Goal: Information Seeking & Learning: Find specific fact

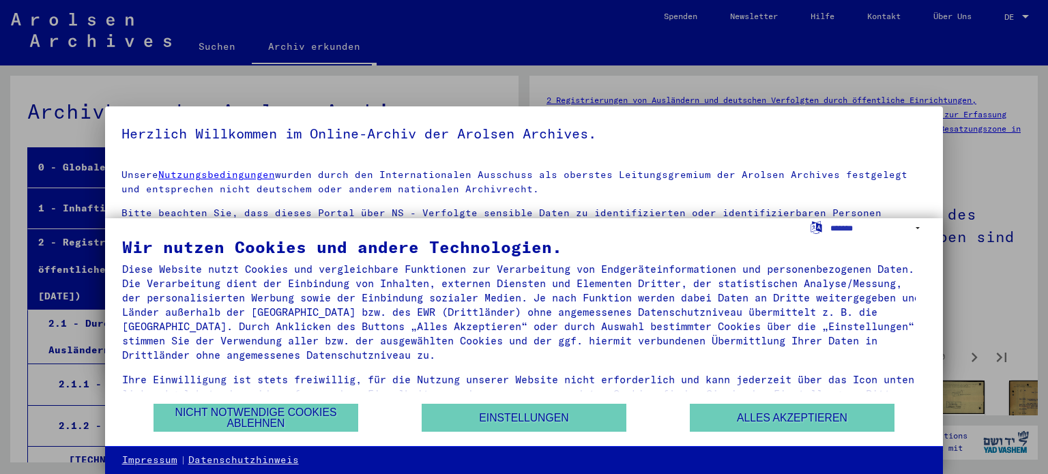
scroll to position [4480, 0]
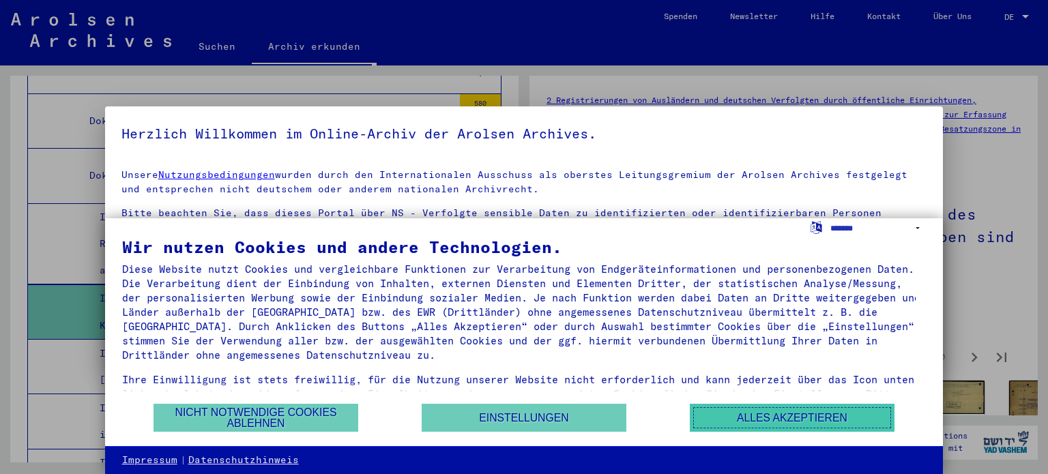
click at [758, 413] on button "Alles akzeptieren" at bounding box center [792, 418] width 205 height 28
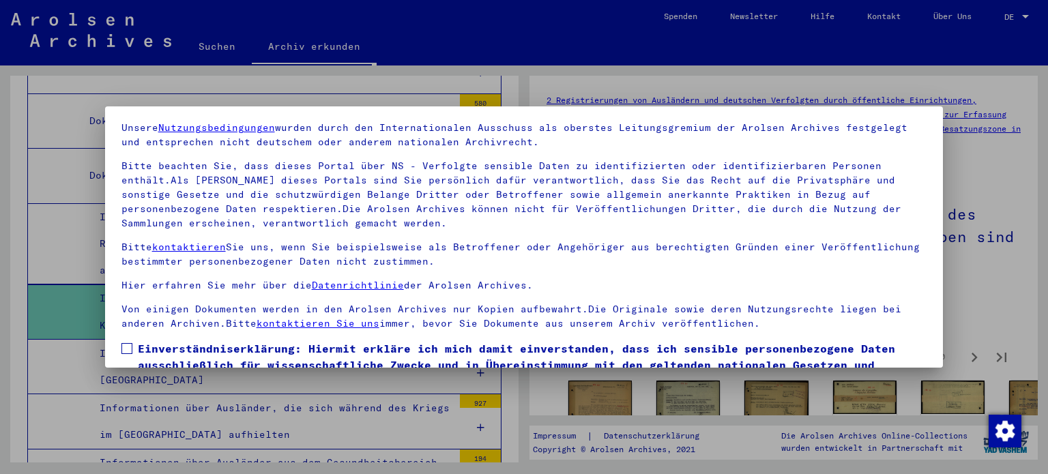
scroll to position [115, 0]
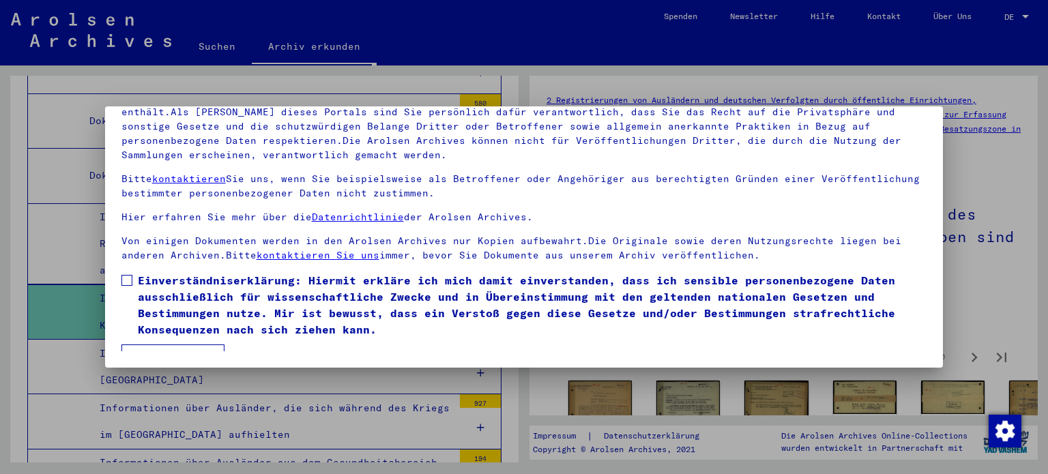
click at [202, 349] on button "Ich stimme zu" at bounding box center [172, 357] width 103 height 26
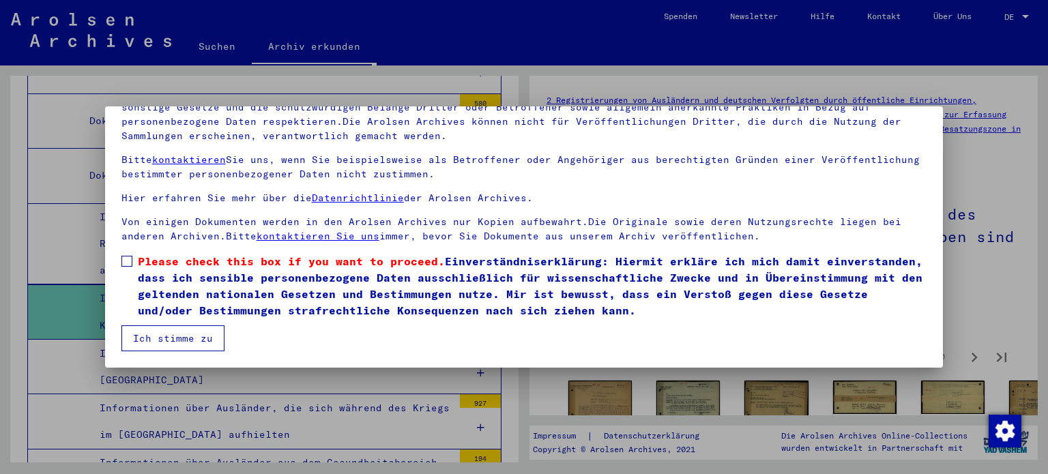
drag, startPoint x: 132, startPoint y: 242, endPoint x: 132, endPoint y: 260, distance: 17.7
click at [133, 251] on mat-dialog-content "Unsere Nutzungsbedingungen wurden durch den Internationalen Ausschuss als obers…" at bounding box center [524, 197] width 838 height 308
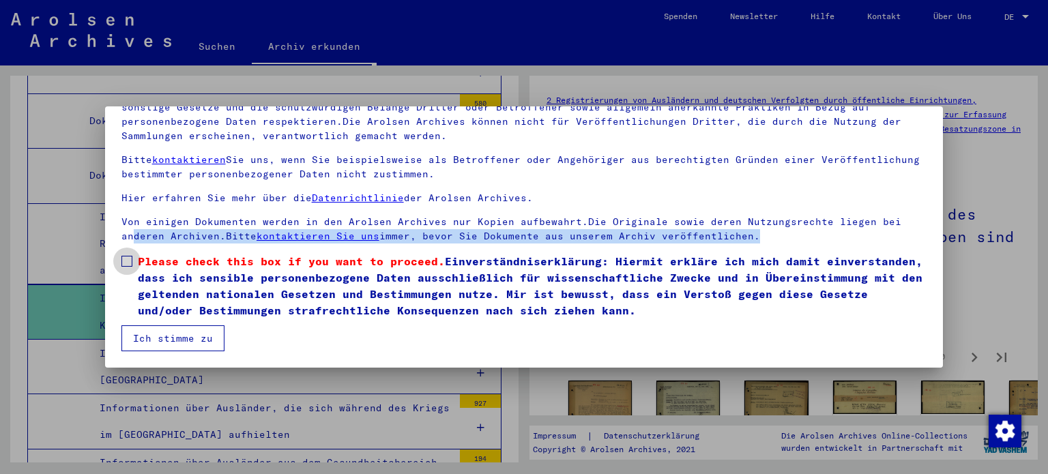
click at [132, 261] on label "Please check this box if you want to proceed. Einverständniserklärung: Hiermit …" at bounding box center [523, 285] width 805 height 65
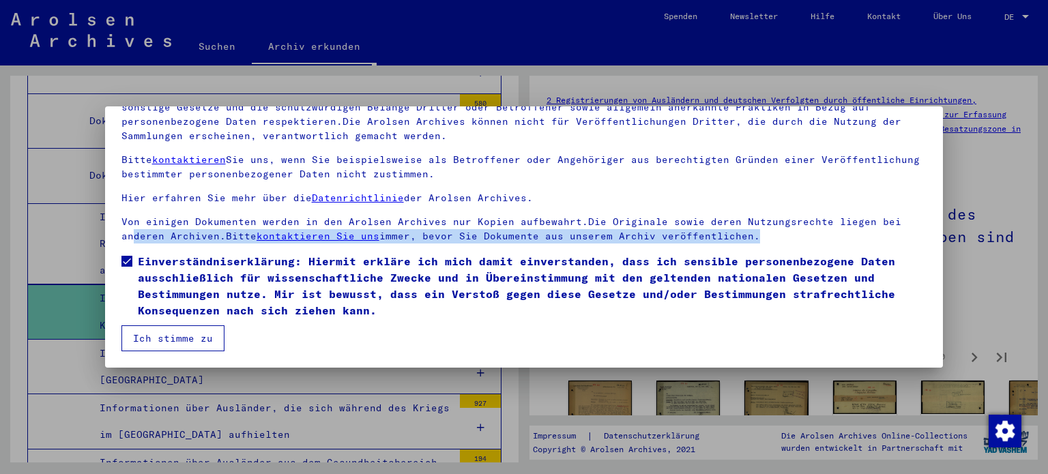
click at [184, 346] on button "Ich stimme zu" at bounding box center [172, 338] width 103 height 26
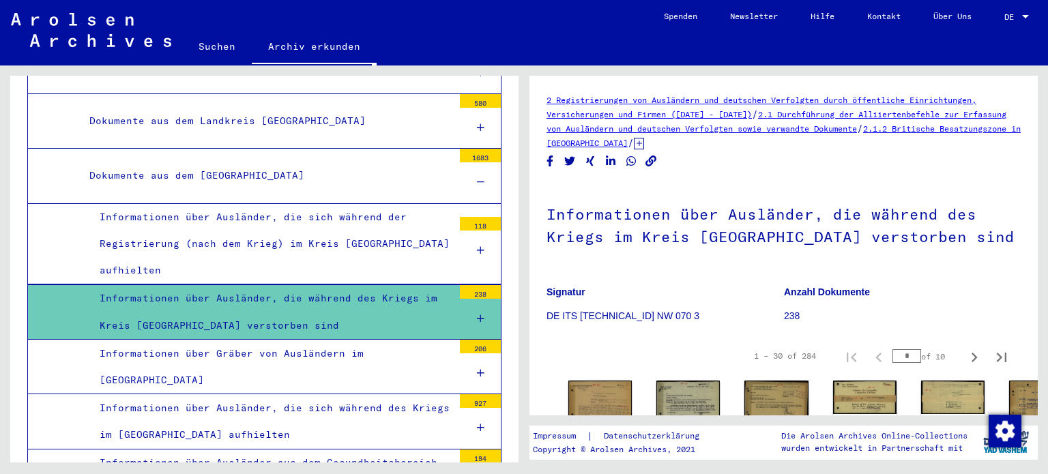
scroll to position [488, 0]
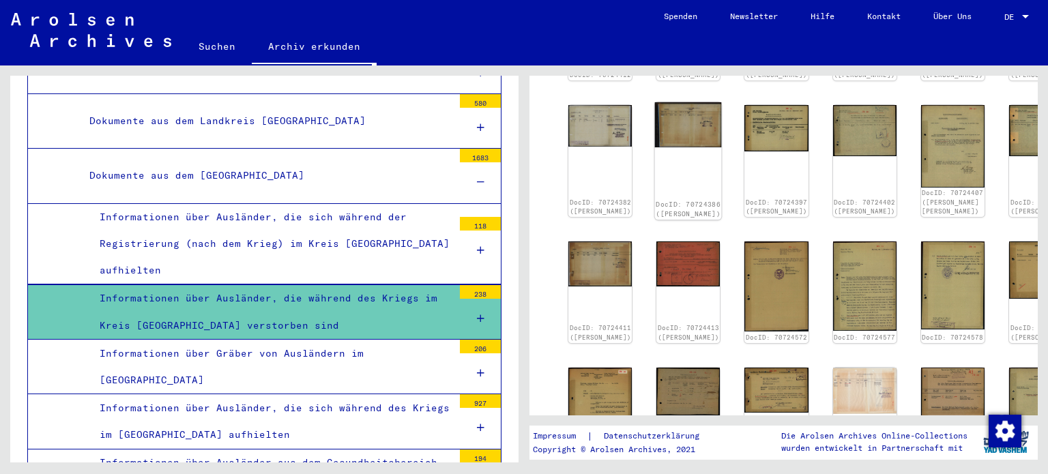
click at [669, 141] on img at bounding box center [688, 124] width 67 height 45
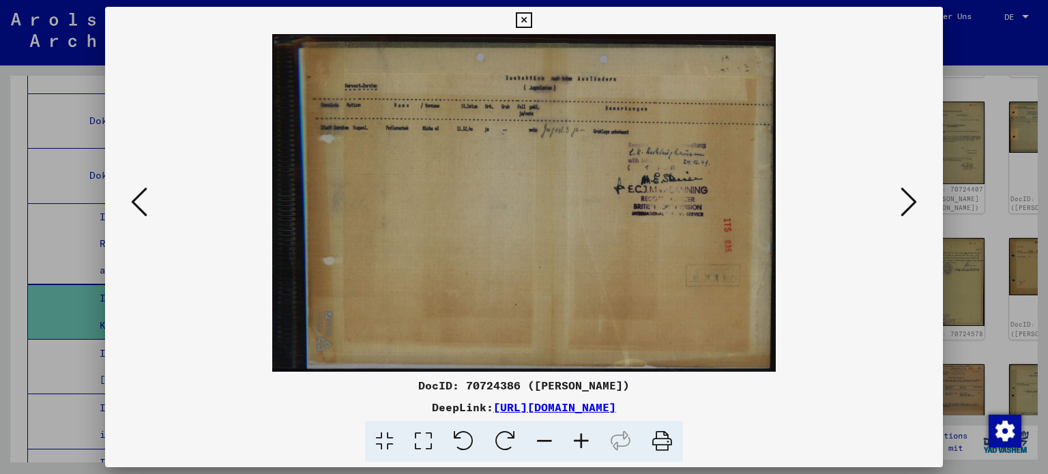
click at [473, 129] on img at bounding box center [523, 203] width 745 height 338
click at [918, 210] on button at bounding box center [908, 202] width 25 height 39
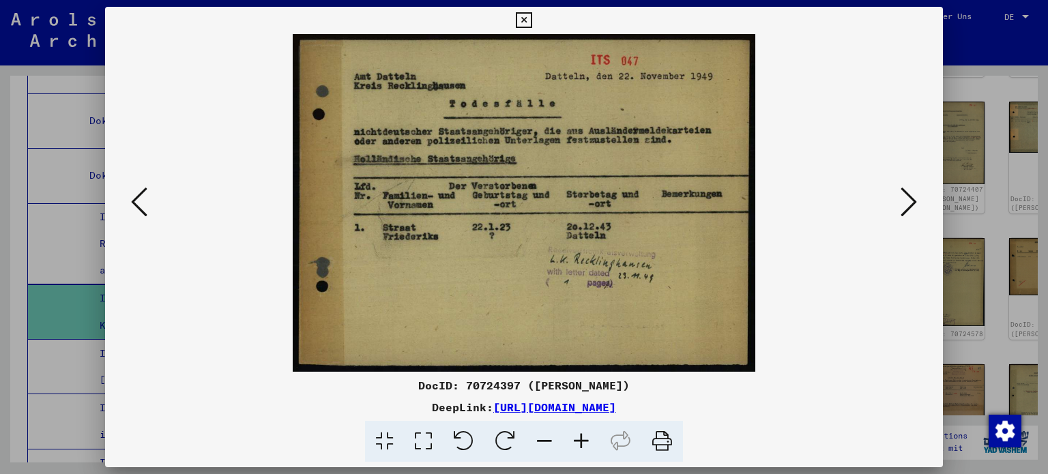
click at [906, 190] on icon at bounding box center [908, 202] width 16 height 33
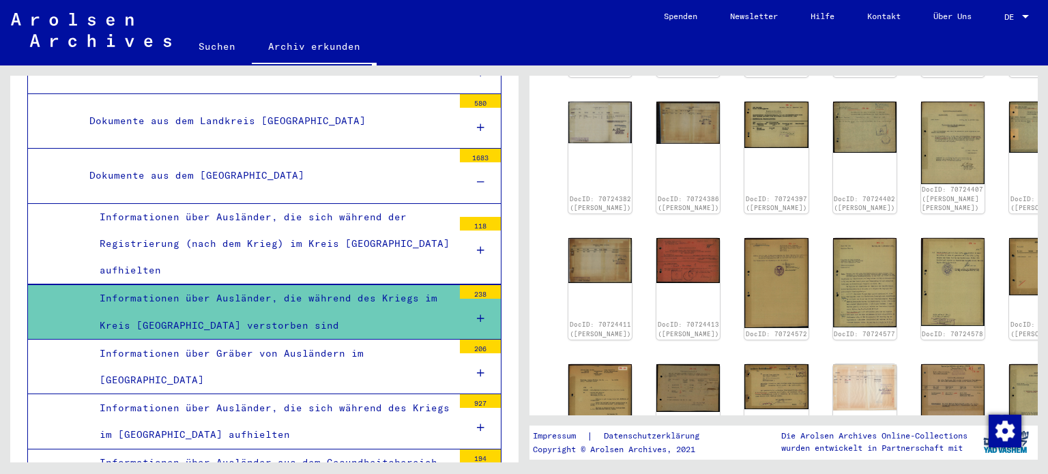
click at [205, 43] on link "Suchen" at bounding box center [217, 46] width 70 height 33
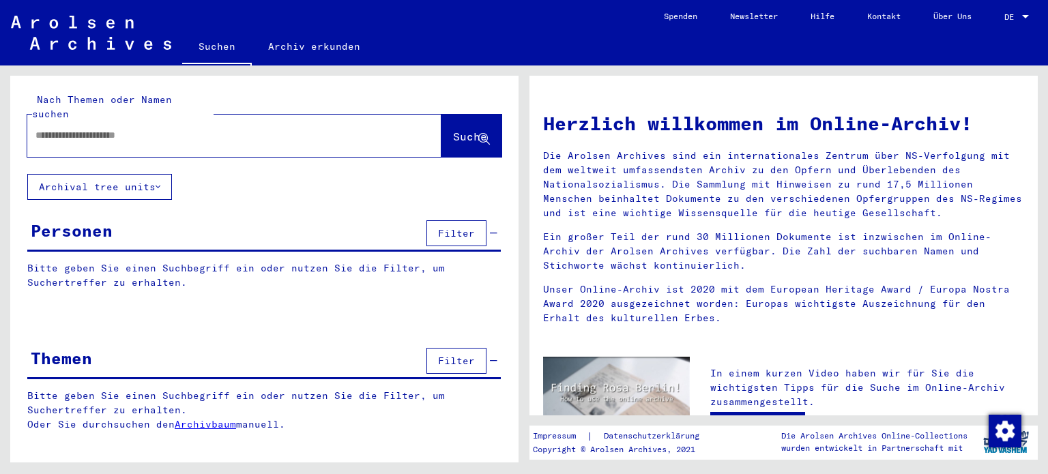
click at [301, 128] on input "text" at bounding box center [217, 135] width 365 height 14
type input "********"
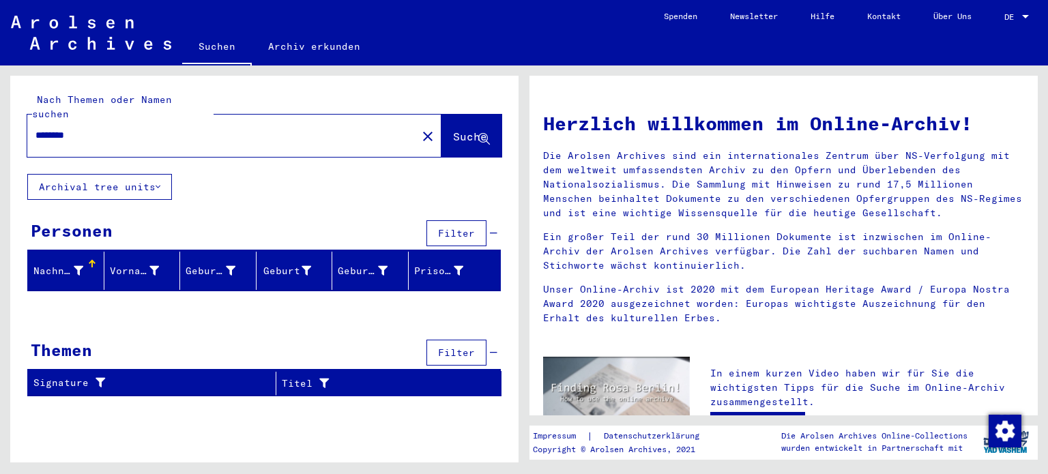
click at [293, 175] on div "Nach Themen oder Namen suchen ******** close Suche Archival tree units Personen…" at bounding box center [264, 241] width 508 height 331
click at [441, 117] on button "Suche" at bounding box center [471, 136] width 60 height 42
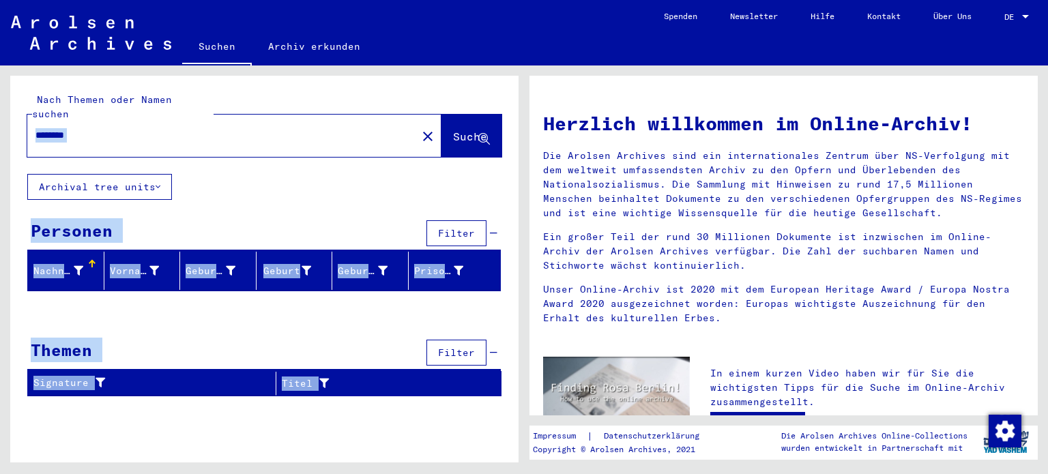
drag, startPoint x: 524, startPoint y: 132, endPoint x: 505, endPoint y: 201, distance: 72.1
click at [505, 65] on div "Nach Themen oder Namen suchen ******** close Suche Archival tree units Personen…" at bounding box center [524, 65] width 1048 height 0
click at [505, 217] on yv-its-grid-expansion-panel "Personen Filter Nachname Vorname Geburtsname Geburt‏ Geburtsdatum Prisoner # Si…" at bounding box center [264, 259] width 508 height 85
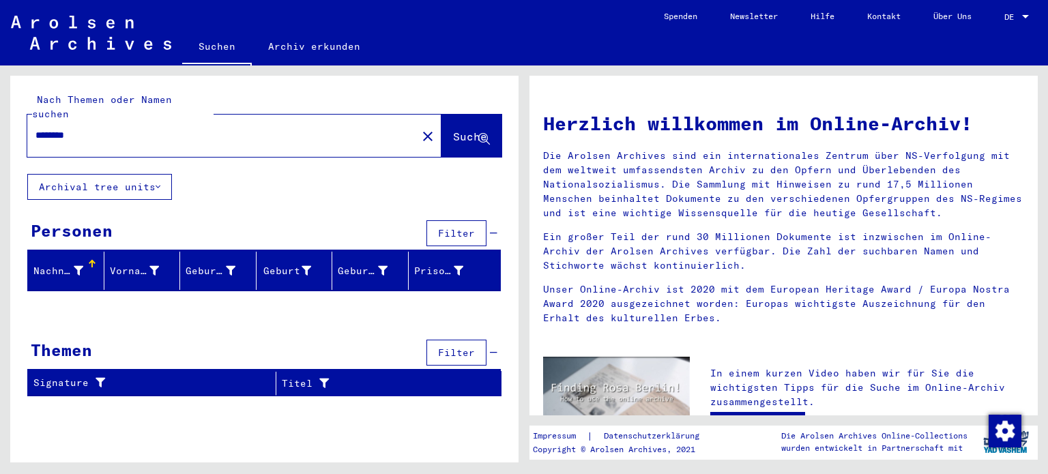
click at [289, 217] on div "Personen Filter" at bounding box center [263, 234] width 473 height 35
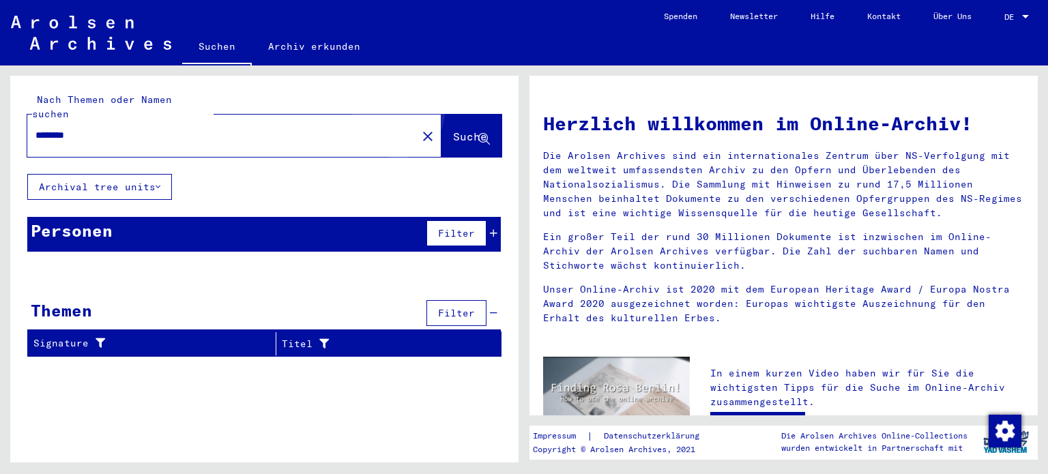
click at [447, 115] on button "Suche" at bounding box center [471, 136] width 60 height 42
click at [344, 130] on div "********" at bounding box center [213, 135] width 373 height 31
